Goal: Task Accomplishment & Management: Use online tool/utility

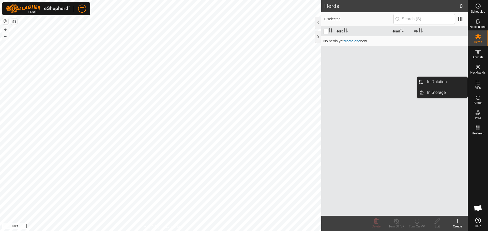
click at [477, 83] on icon at bounding box center [478, 82] width 6 height 6
click at [437, 82] on link "In Rotation" at bounding box center [445, 82] width 43 height 10
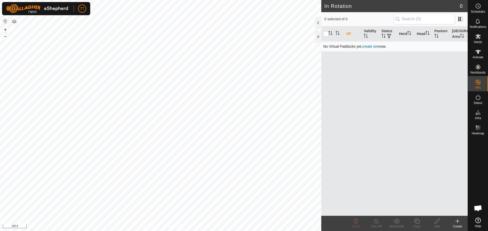
click at [370, 47] on link "create one" at bounding box center [370, 46] width 17 height 4
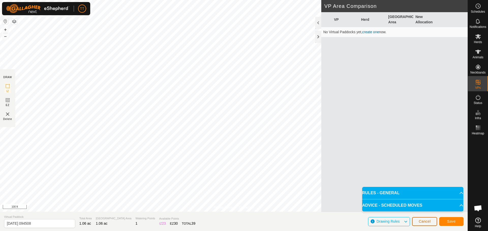
click at [426, 220] on span "Cancel" at bounding box center [424, 222] width 12 height 4
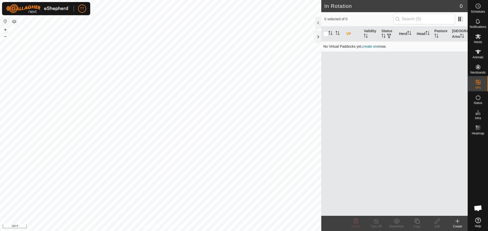
click at [367, 48] on link "create one" at bounding box center [370, 46] width 17 height 4
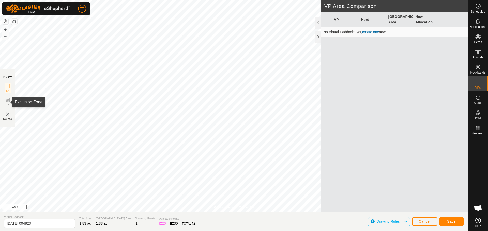
click at [8, 100] on icon at bounding box center [8, 100] width 6 height 6
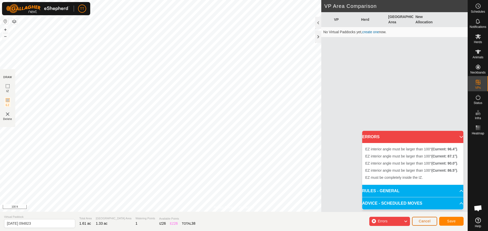
click at [421, 221] on span "Cancel" at bounding box center [424, 222] width 12 height 4
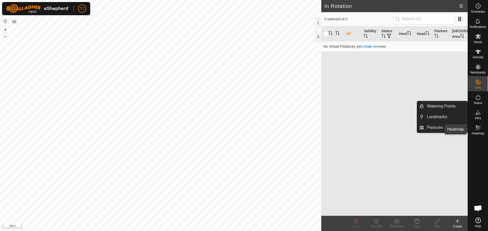
click at [478, 127] on rect at bounding box center [477, 126] width 1 height 1
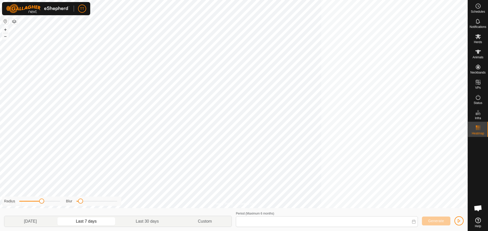
type input "[DATE] - [DATE]"
click at [283, 213] on div "Privacy Policy Contact Us WP 6 Type: dam Capacity: 100L Water Level: 100% Drink…" at bounding box center [233, 115] width 467 height 231
